Goal: Task Accomplishment & Management: Use online tool/utility

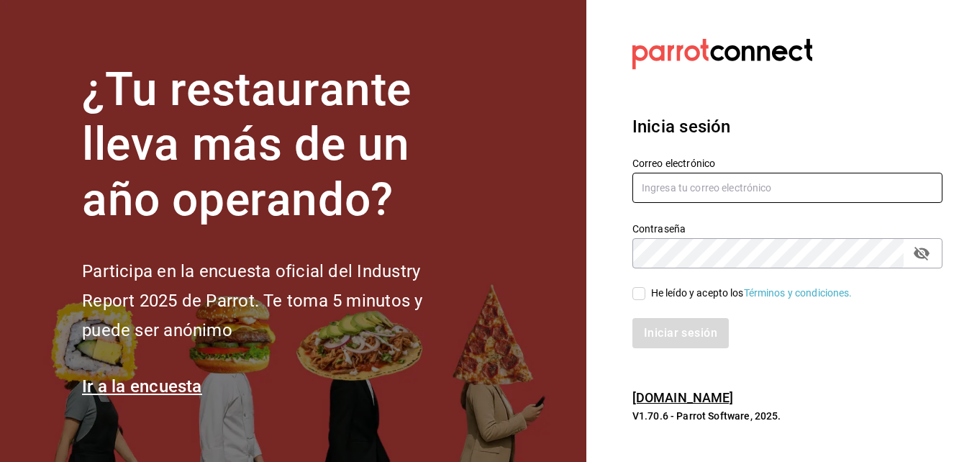
type input "[PERSON_NAME][EMAIL_ADDRESS][PERSON_NAME][DOMAIN_NAME]"
click at [639, 294] on input "He leído y acepto los Términos y condiciones." at bounding box center [639, 293] width 13 height 13
checkbox input "true"
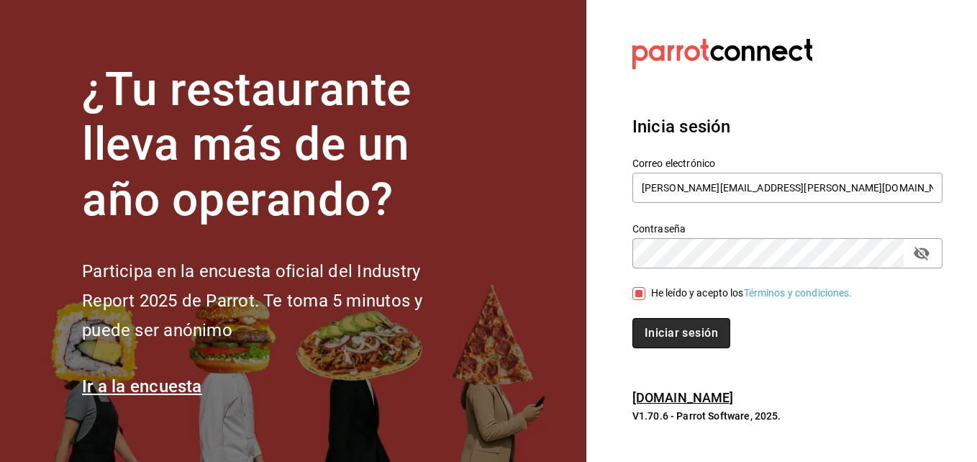
click at [668, 331] on button "Iniciar sesión" at bounding box center [682, 333] width 98 height 30
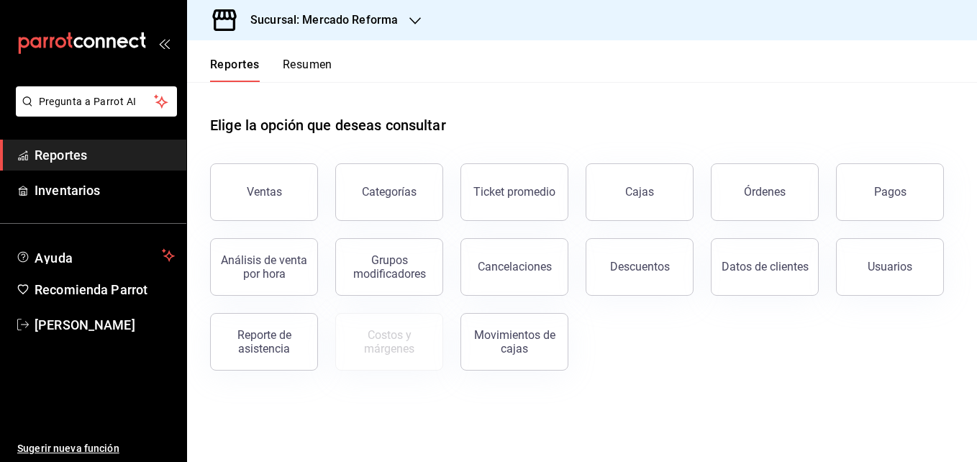
click at [412, 23] on icon "button" at bounding box center [415, 21] width 12 height 12
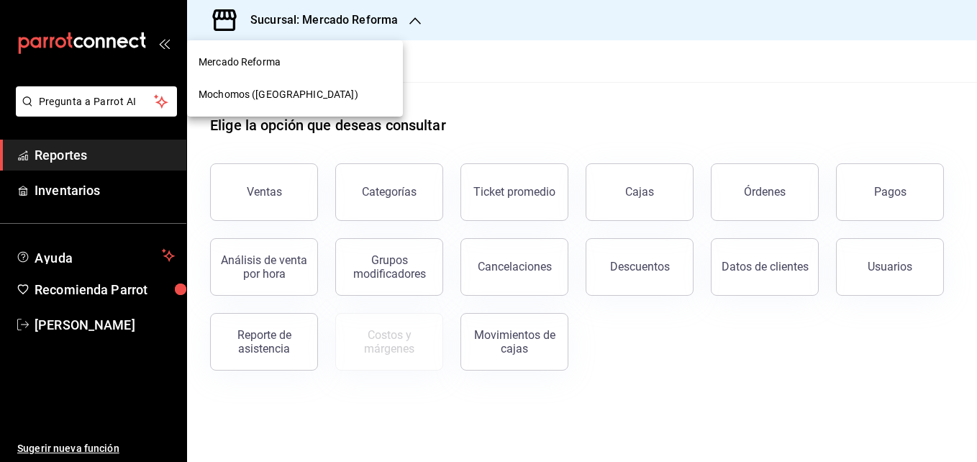
click at [315, 97] on div "Mochomos ([GEOGRAPHIC_DATA])" at bounding box center [295, 94] width 193 height 15
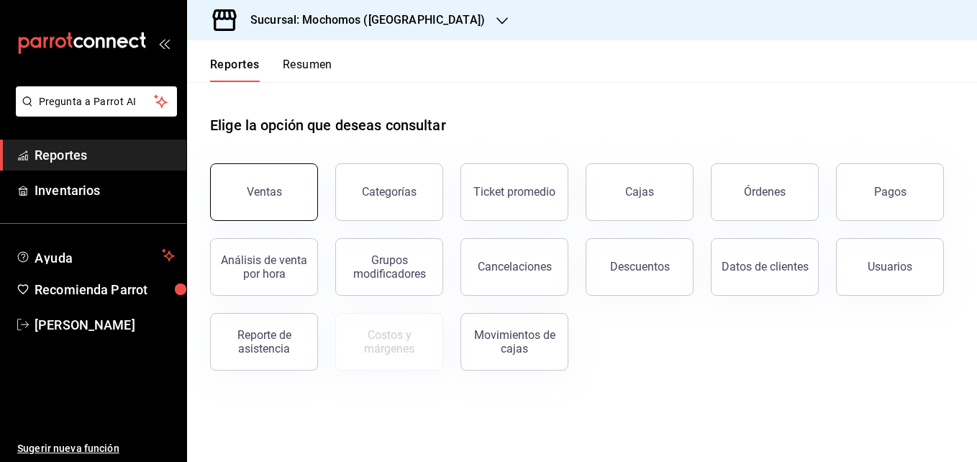
click at [276, 188] on div "Ventas" at bounding box center [264, 192] width 35 height 14
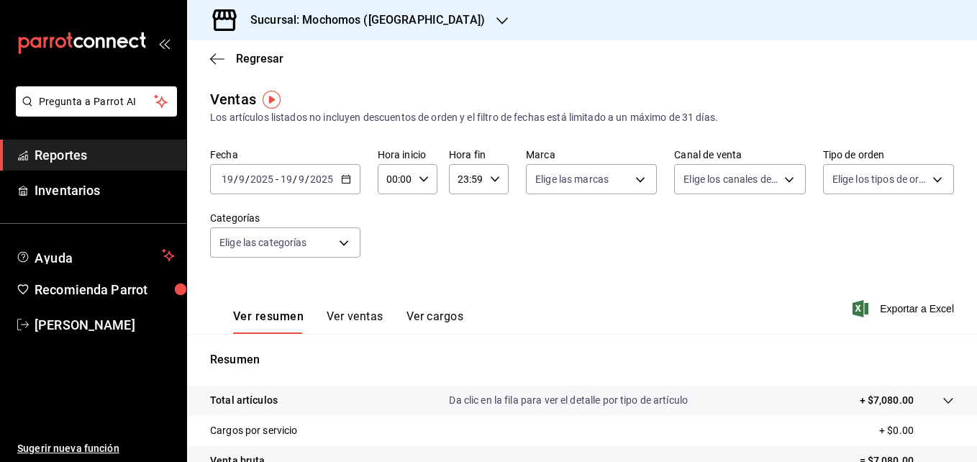
click at [348, 177] on icon "button" at bounding box center [346, 179] width 10 height 10
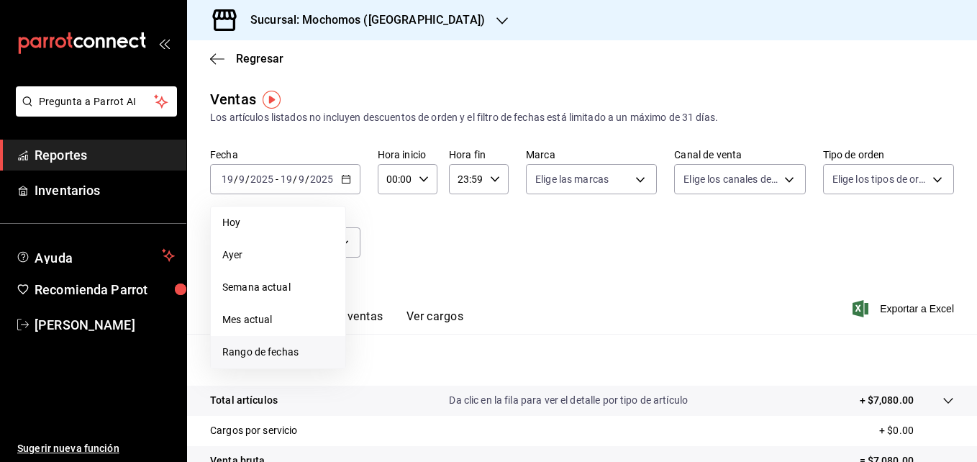
click at [252, 351] on span "Rango de fechas" at bounding box center [278, 352] width 112 height 15
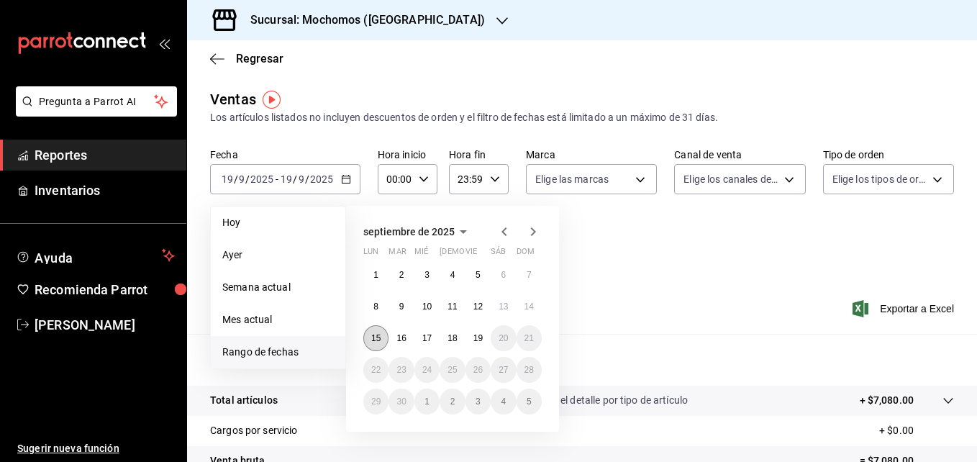
click at [377, 337] on abbr "15" at bounding box center [375, 338] width 9 height 10
click at [475, 339] on abbr "19" at bounding box center [478, 338] width 9 height 10
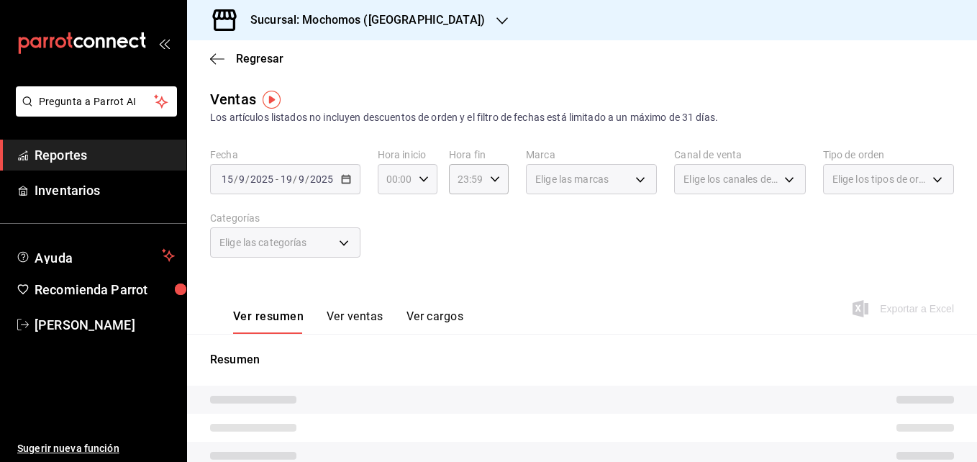
click at [423, 177] on icon "button" at bounding box center [424, 179] width 10 height 10
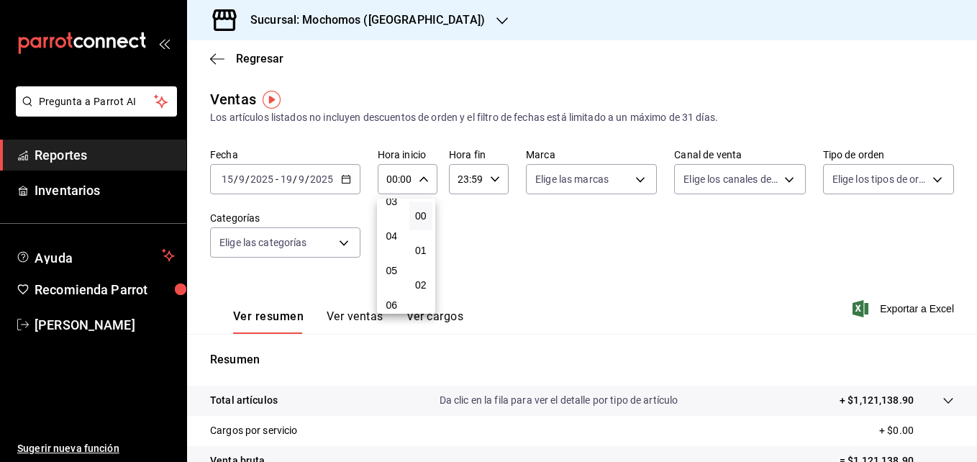
scroll to position [119, 0]
click at [389, 271] on span "05" at bounding box center [392, 269] width 6 height 12
type input "05:00"
click at [897, 311] on div at bounding box center [488, 231] width 977 height 462
click at [883, 309] on span "Exportar a Excel" at bounding box center [905, 308] width 99 height 17
